Goal: Check status: Check status

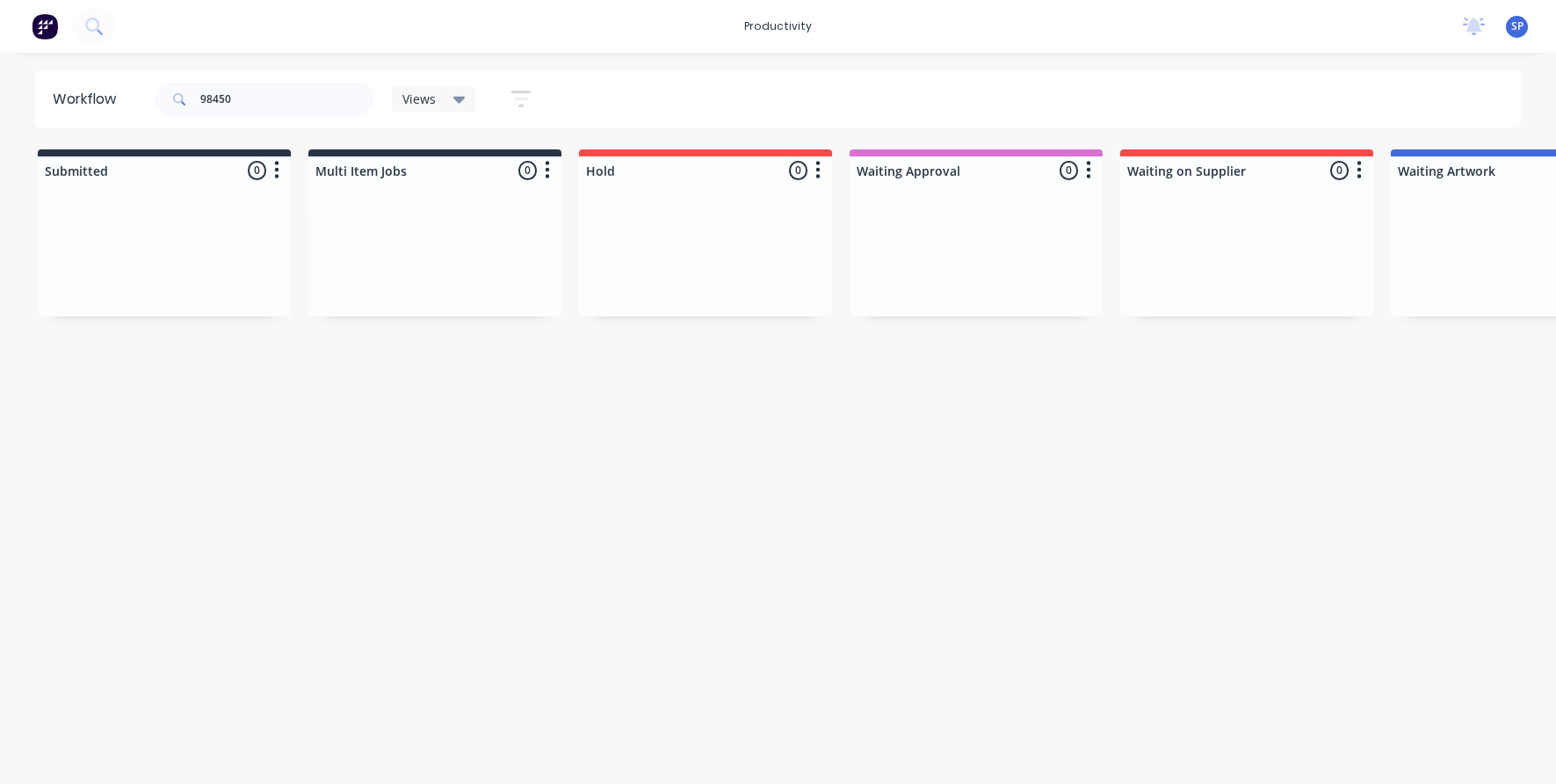
scroll to position [0, 1138]
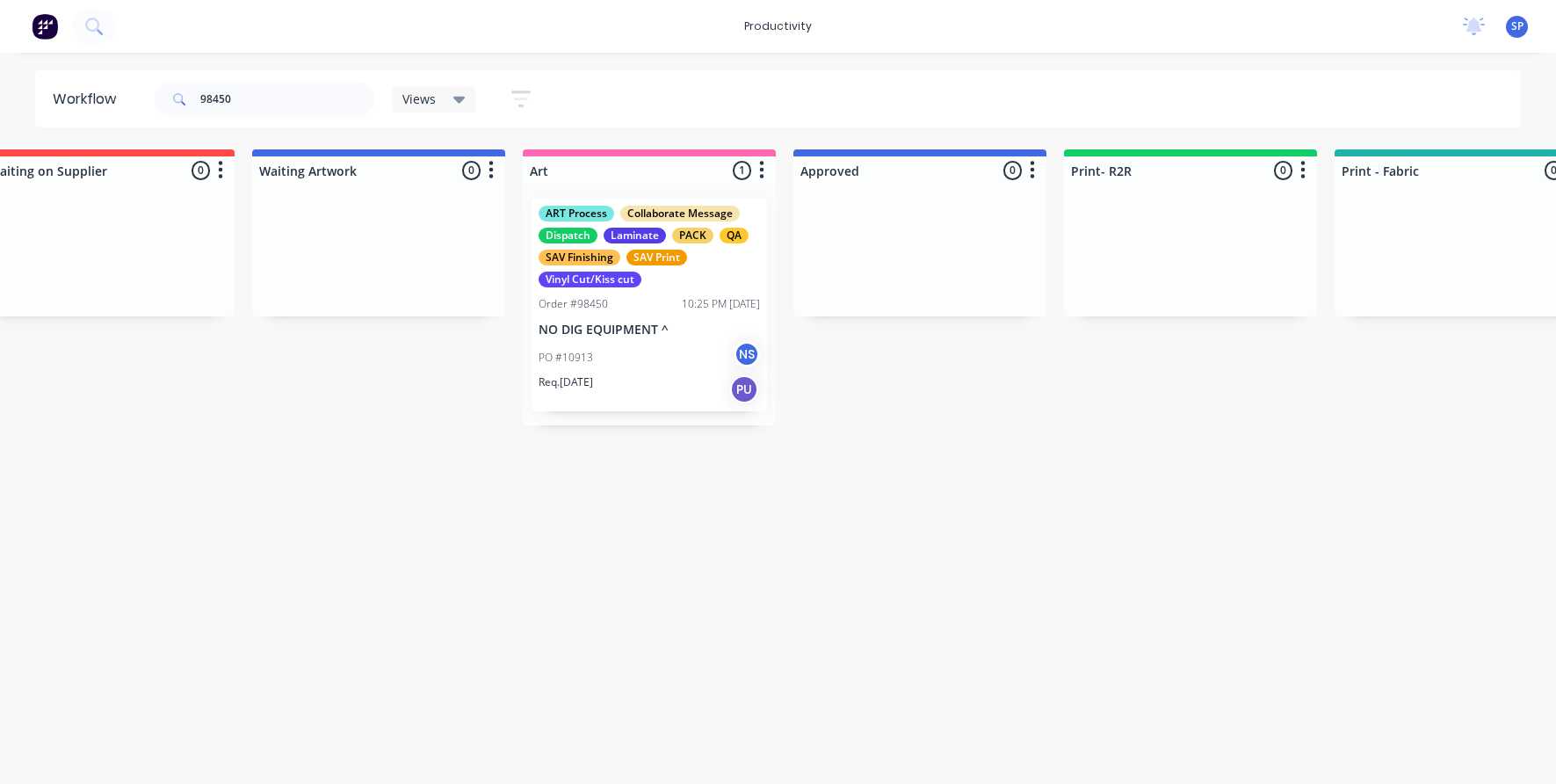
drag, startPoint x: 215, startPoint y: 103, endPoint x: 196, endPoint y: 111, distance: 20.6
click at [196, 111] on div "98450" at bounding box center [264, 100] width 219 height 35
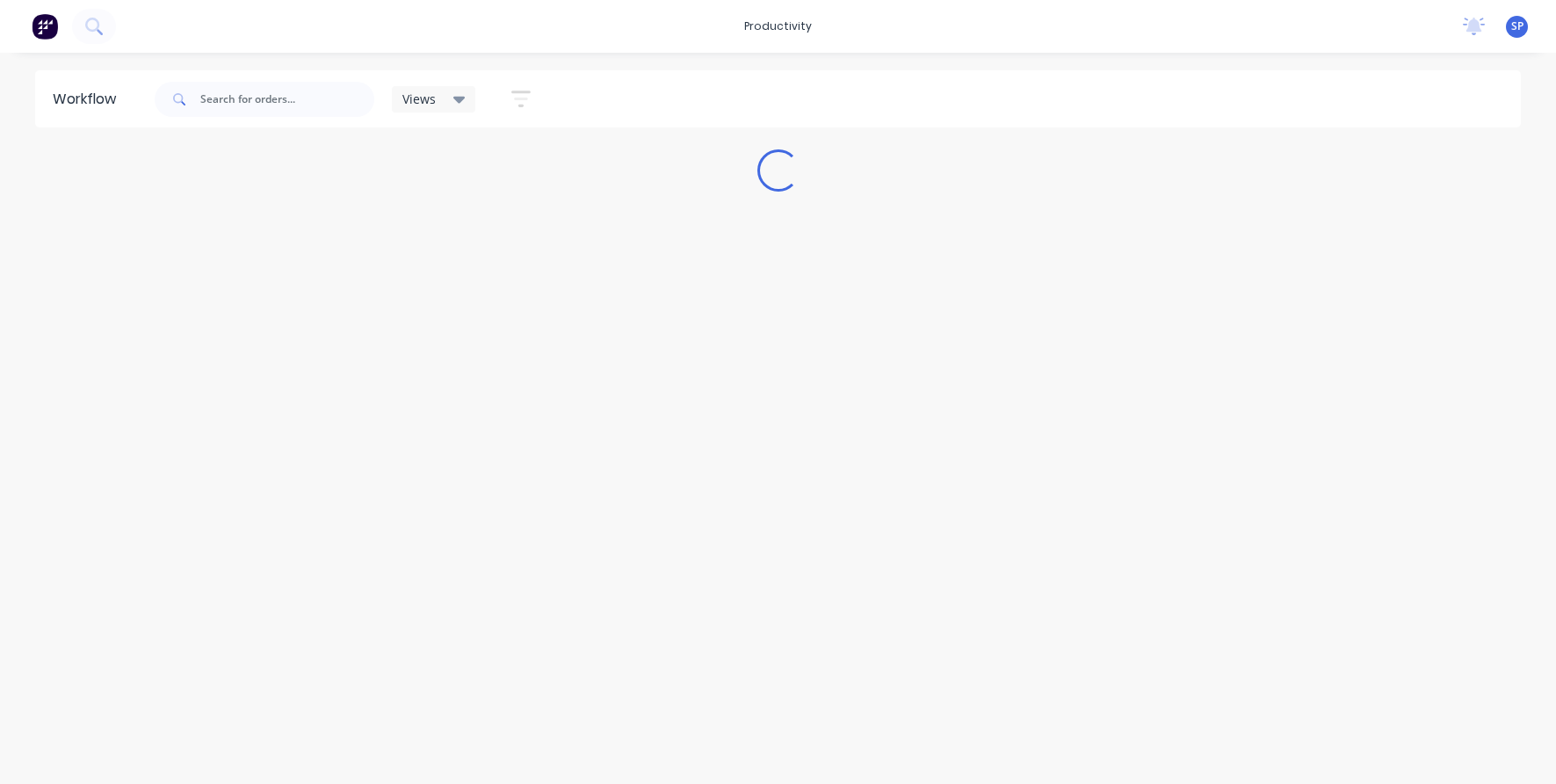
scroll to position [0, 0]
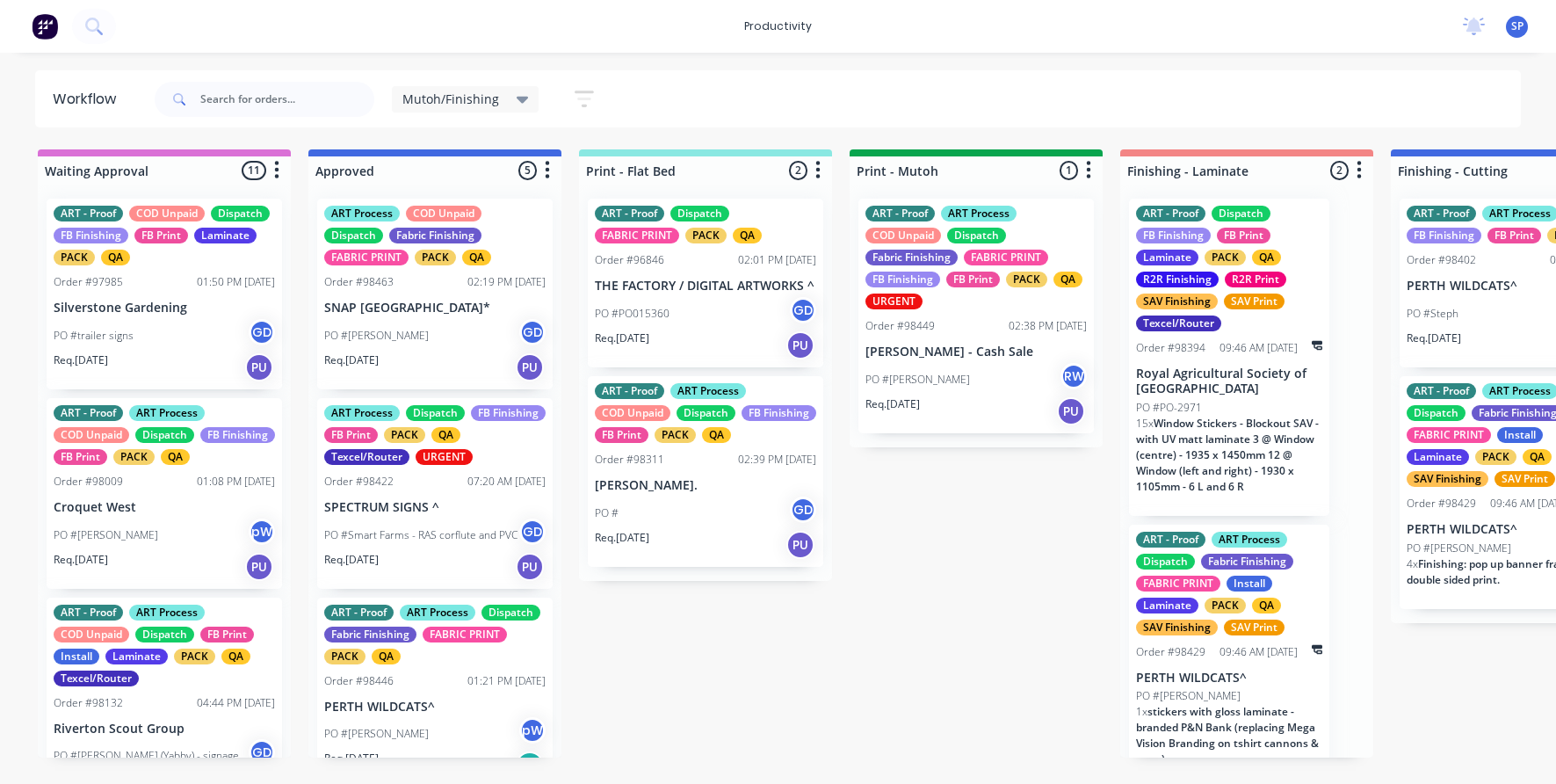
click at [516, 100] on icon at bounding box center [522, 100] width 12 height 19
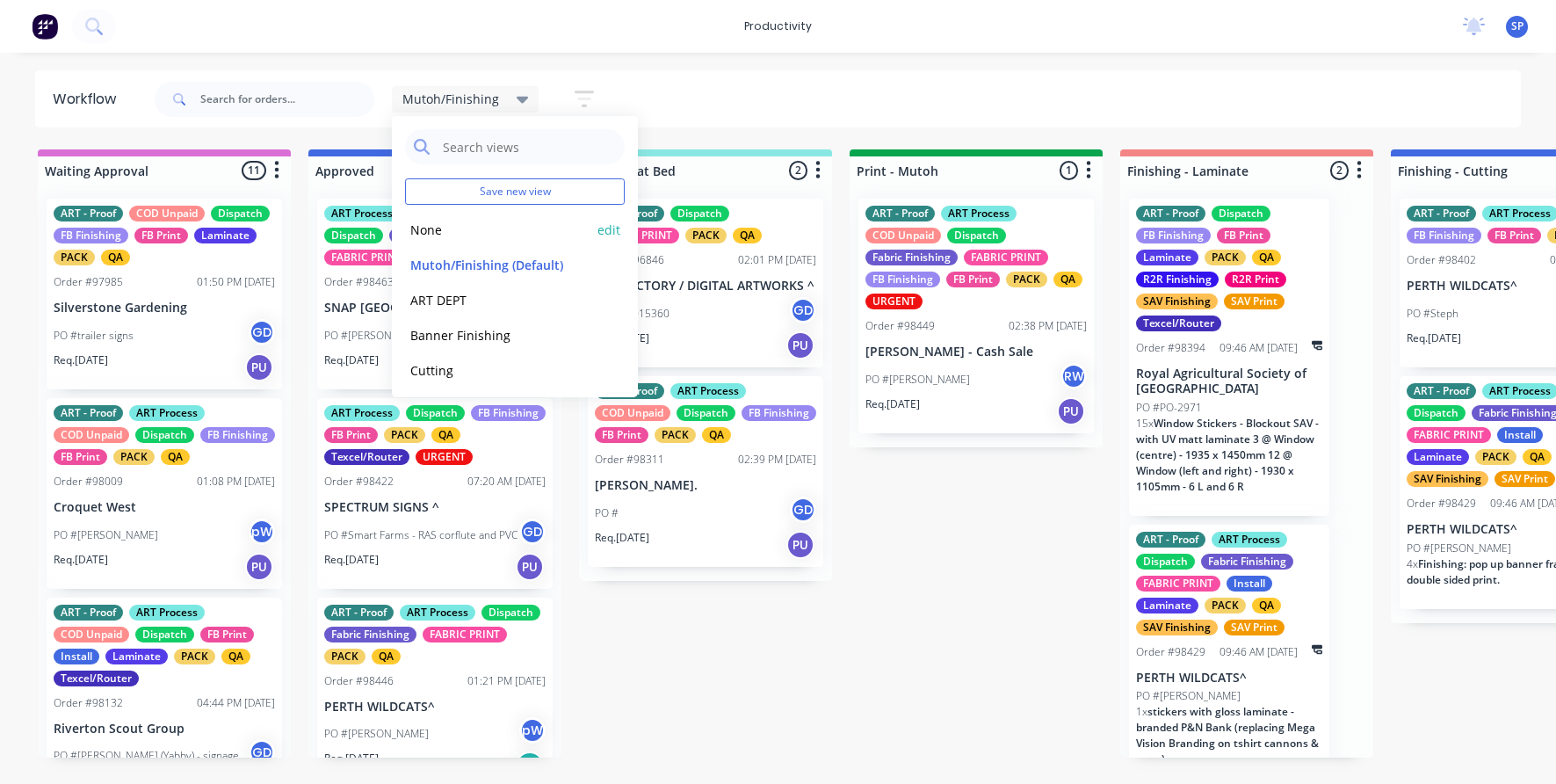
click at [428, 230] on button "None" at bounding box center [499, 229] width 187 height 20
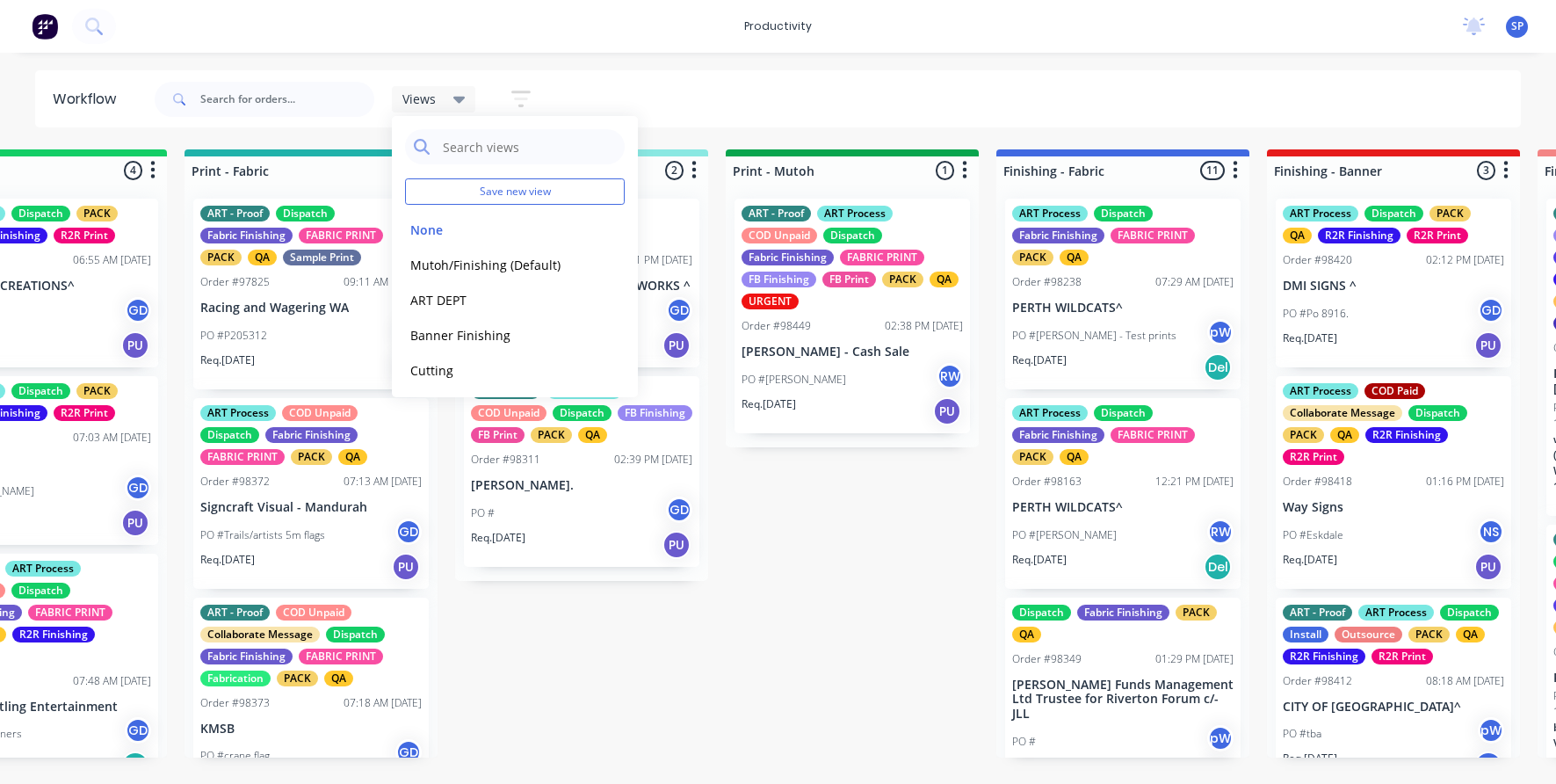
scroll to position [0, 2266]
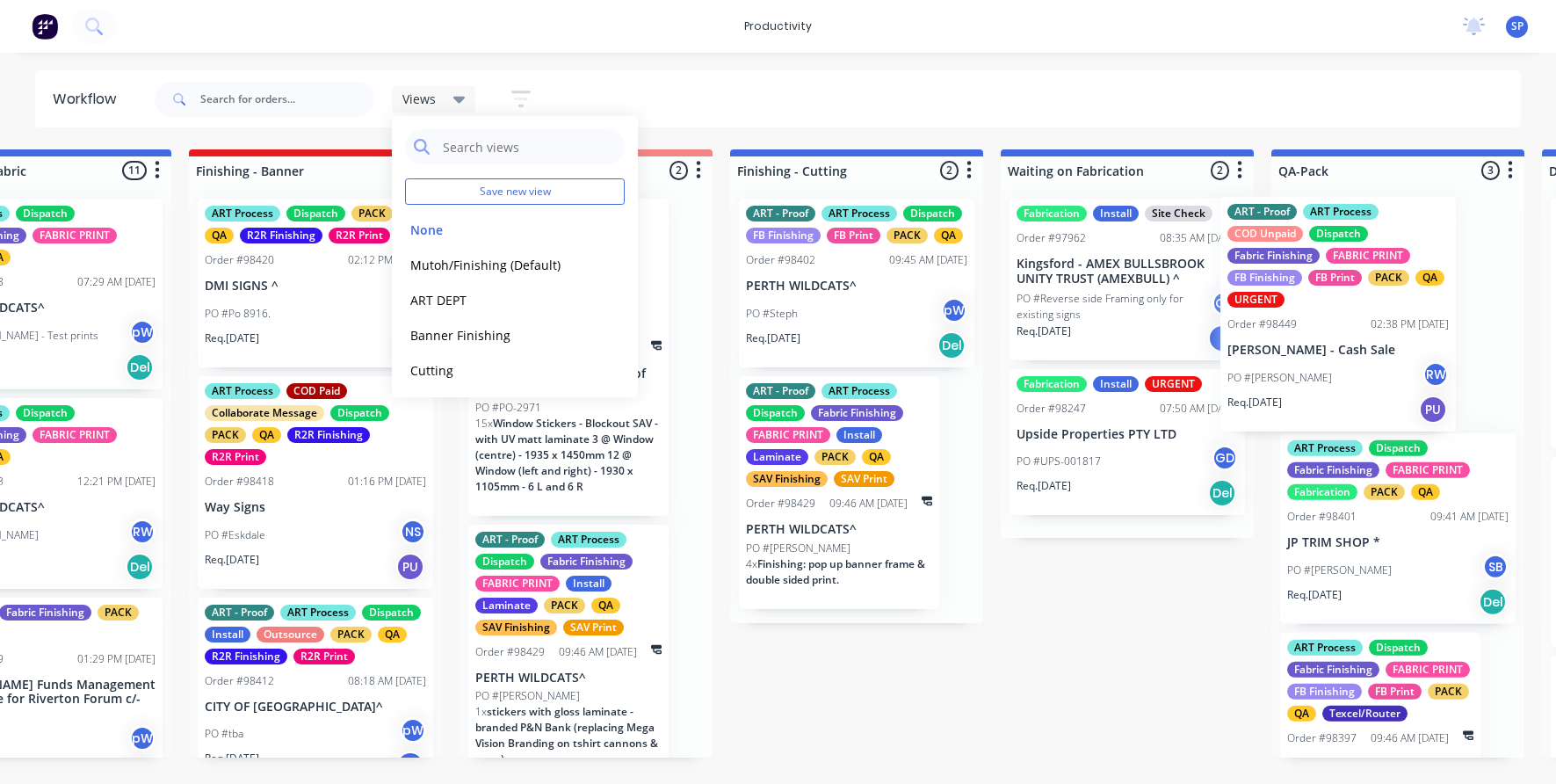
drag, startPoint x: 846, startPoint y: 365, endPoint x: 1316, endPoint y: 362, distance: 470.0
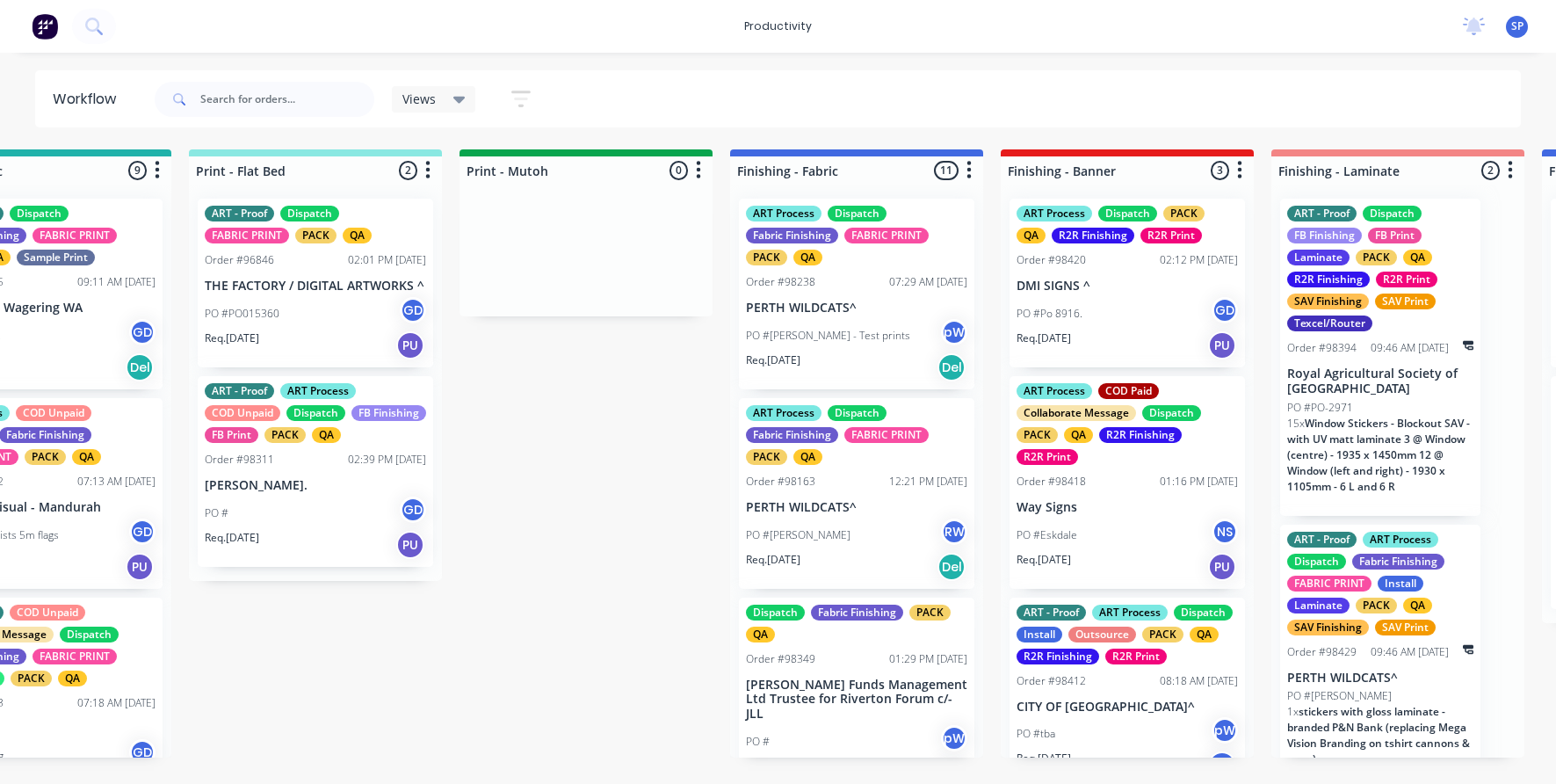
scroll to position [0, 2481]
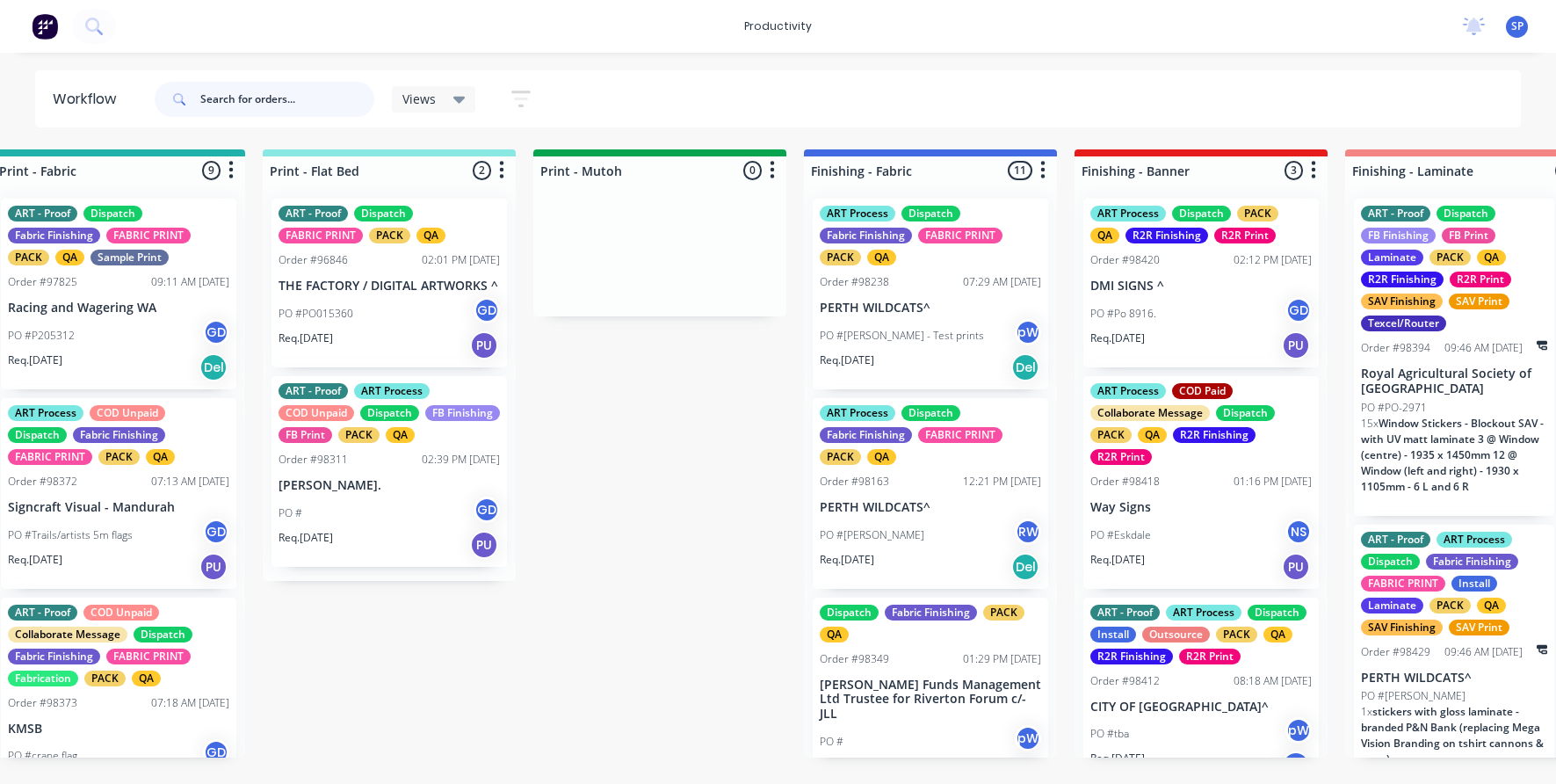
click at [226, 105] on input "text" at bounding box center [286, 100] width 174 height 35
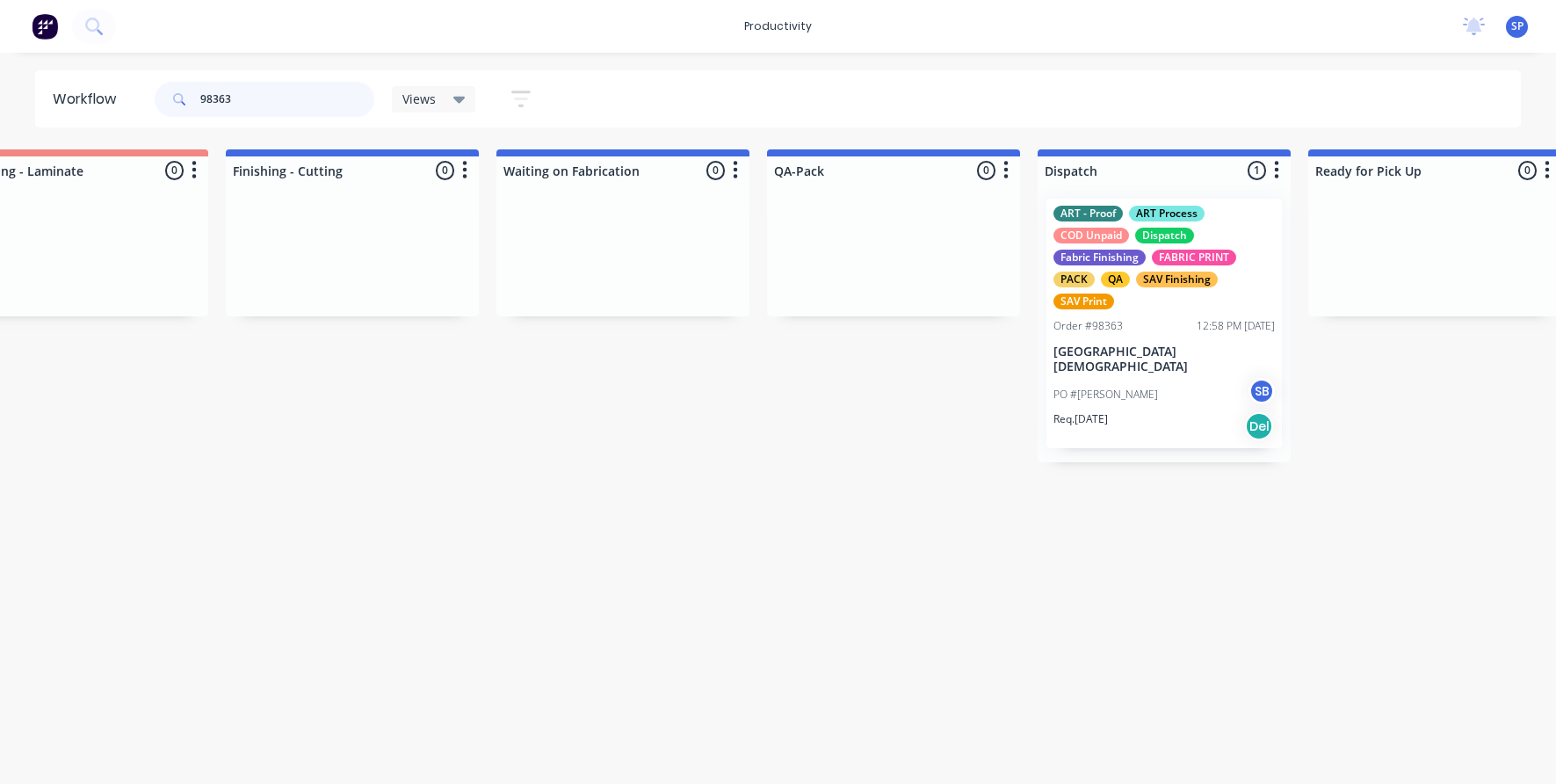
scroll to position [0, 4014]
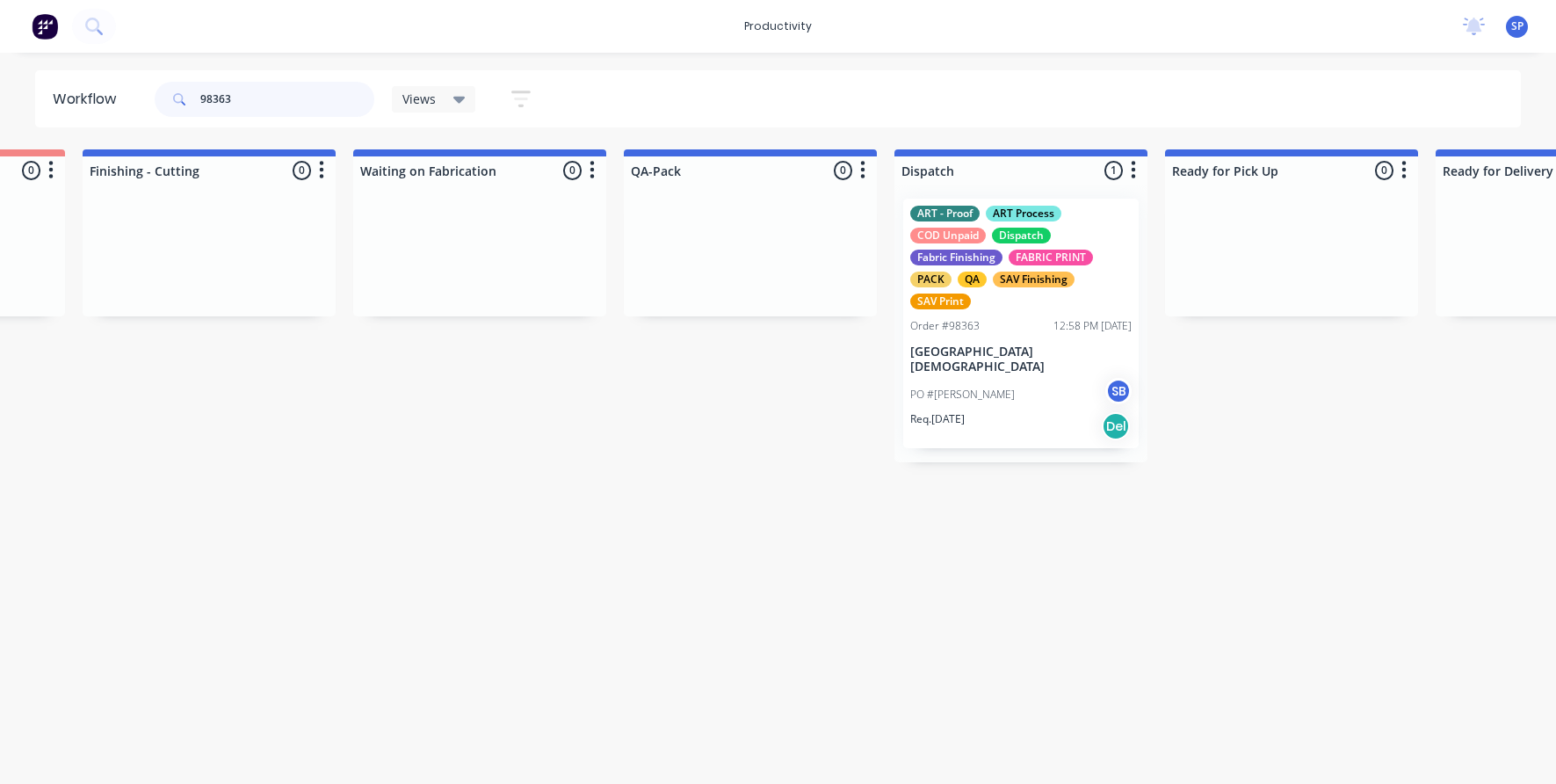
type input "98363"
click at [1004, 356] on p "[GEOGRAPHIC_DATA][DEMOGRAPHIC_DATA]" at bounding box center [1020, 359] width 221 height 30
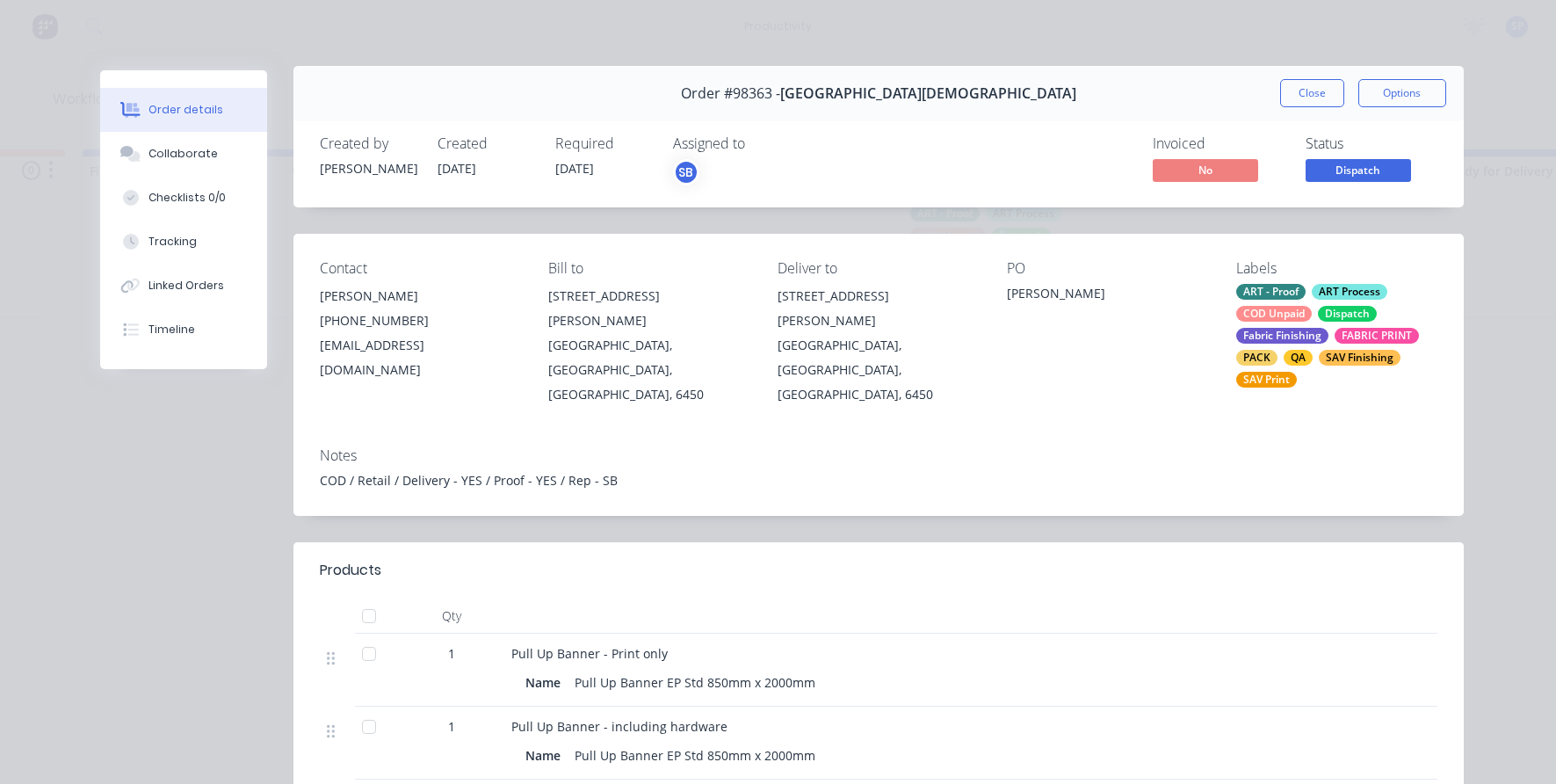
scroll to position [0, 0]
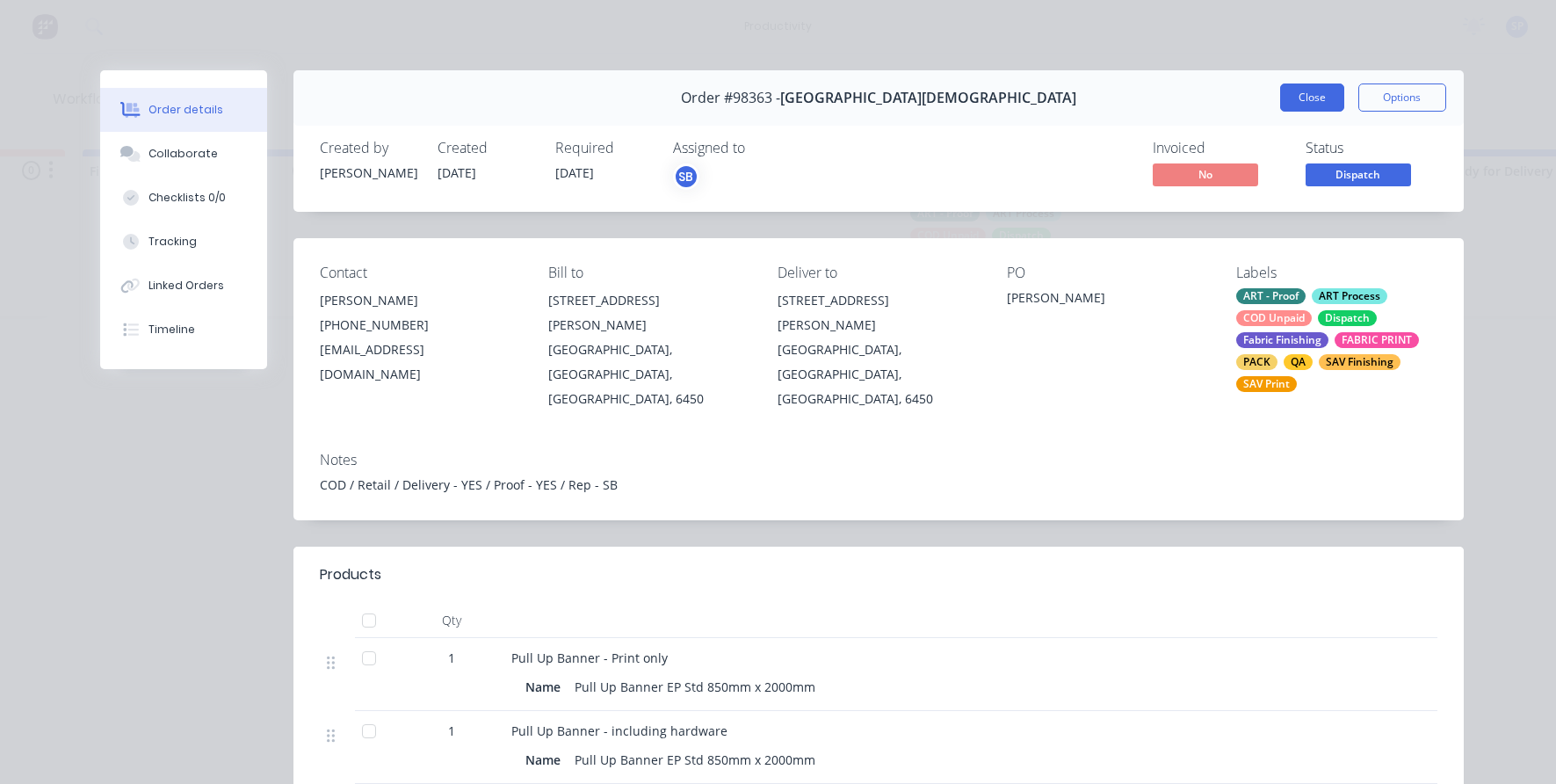
click at [1315, 92] on button "Close" at bounding box center [1312, 98] width 64 height 28
